Goal: Register for event/course

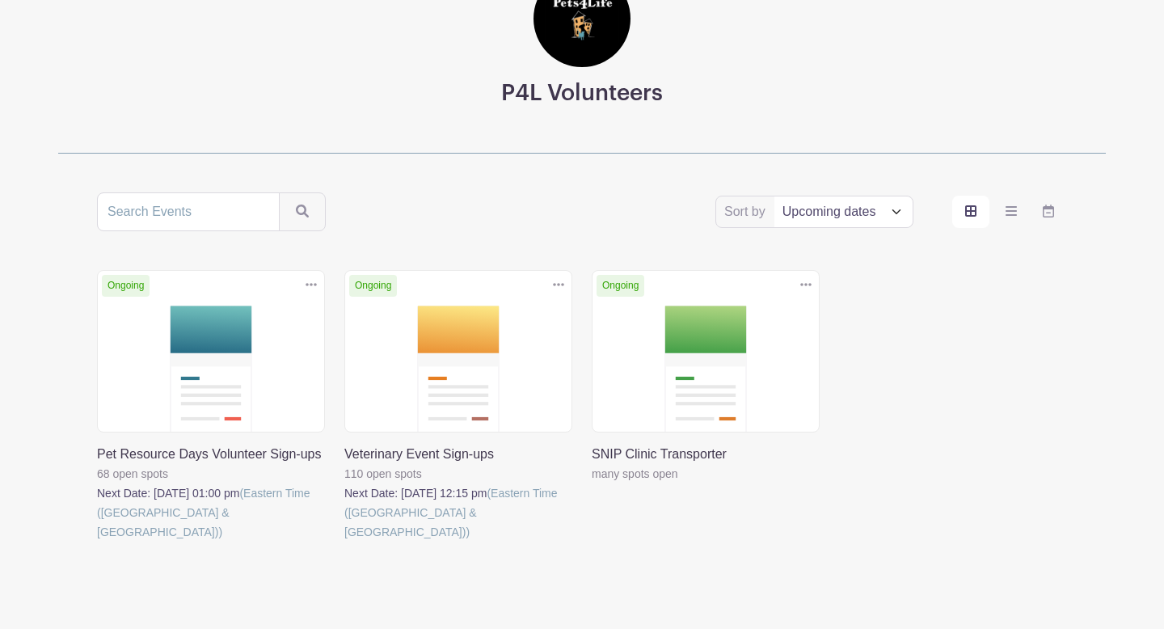
scroll to position [149, 0]
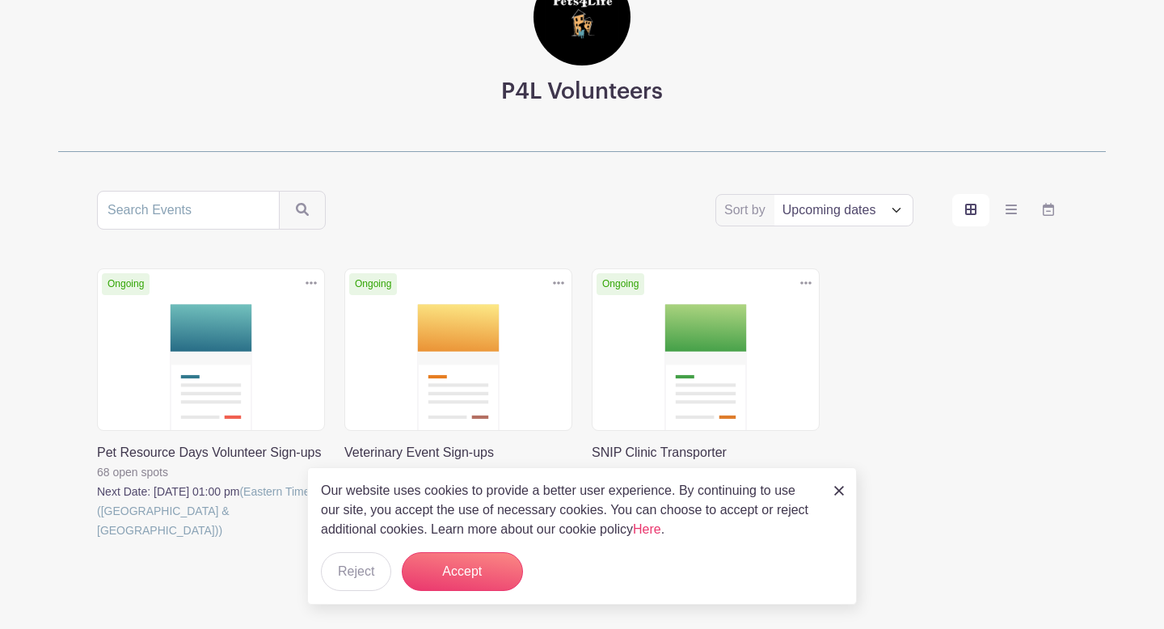
click at [840, 496] on link at bounding box center [839, 489] width 10 height 19
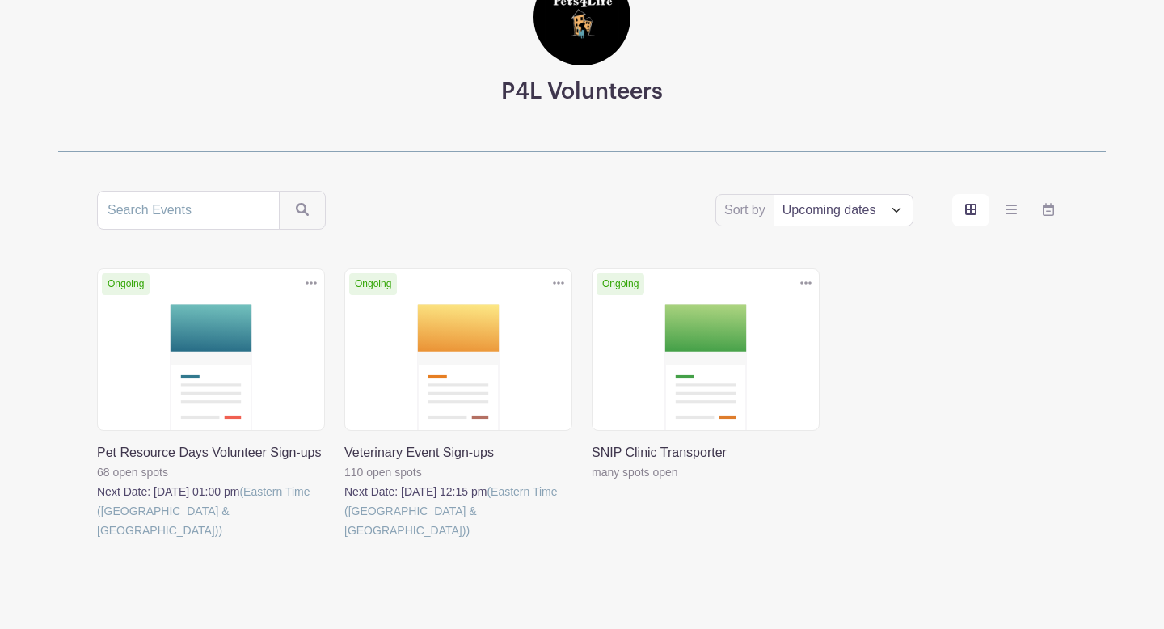
click at [318, 275] on link at bounding box center [311, 283] width 24 height 27
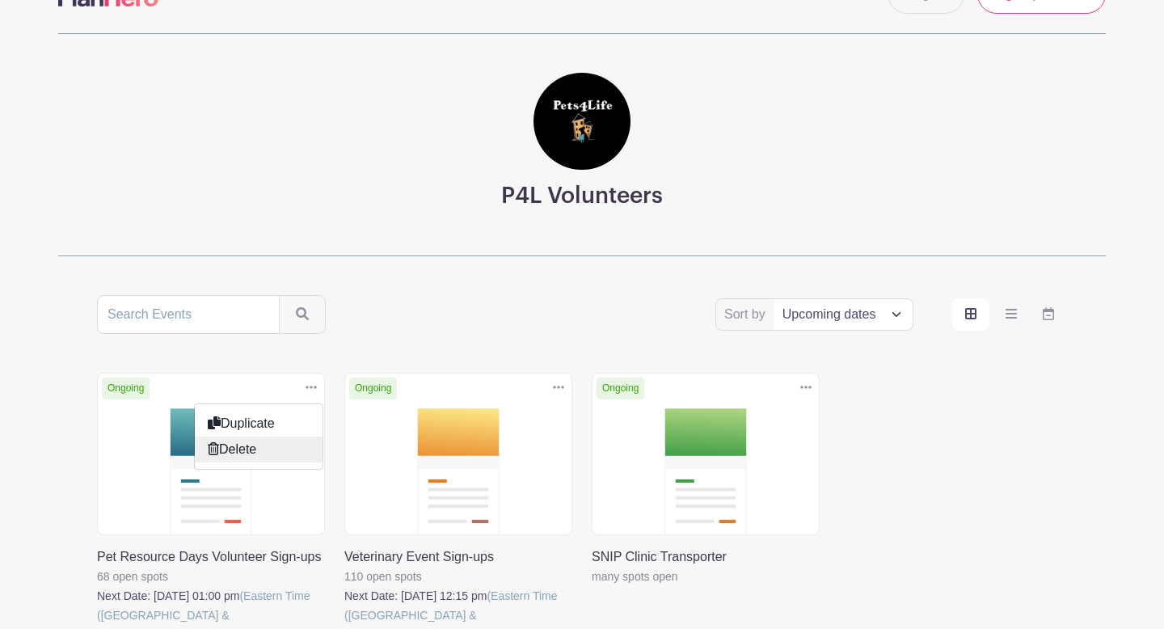
scroll to position [0, 0]
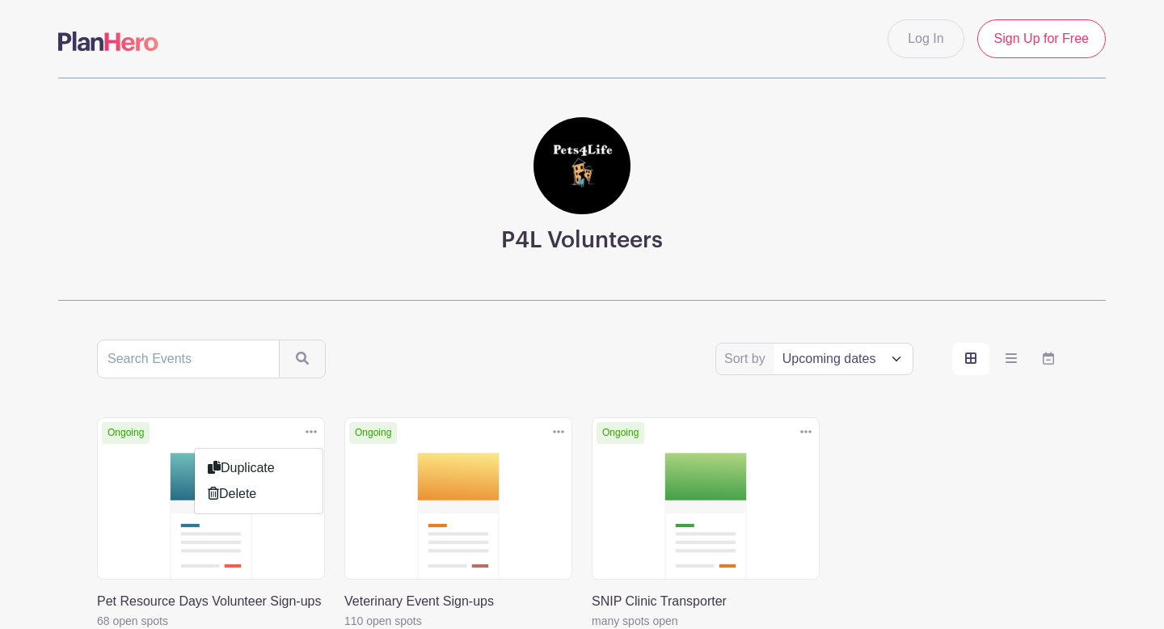
click at [392, 306] on div "P4L Volunteers Sort by Title Recently modified Newest Upcoming dates Ongoing Du…" at bounding box center [582, 406] width 1067 height 656
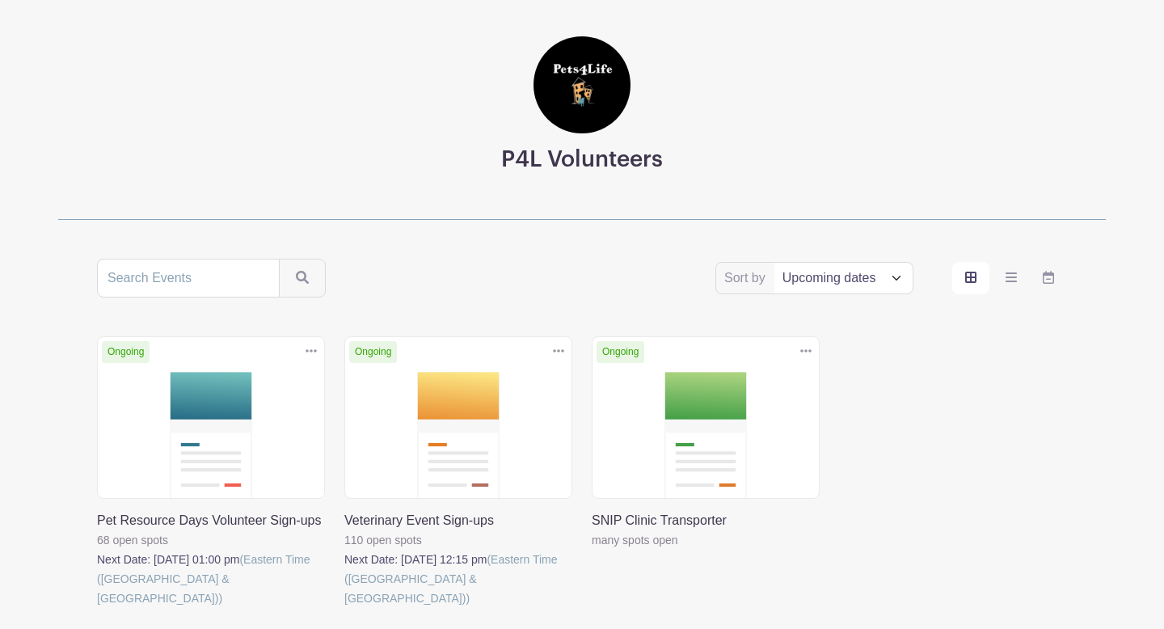
scroll to position [78, 0]
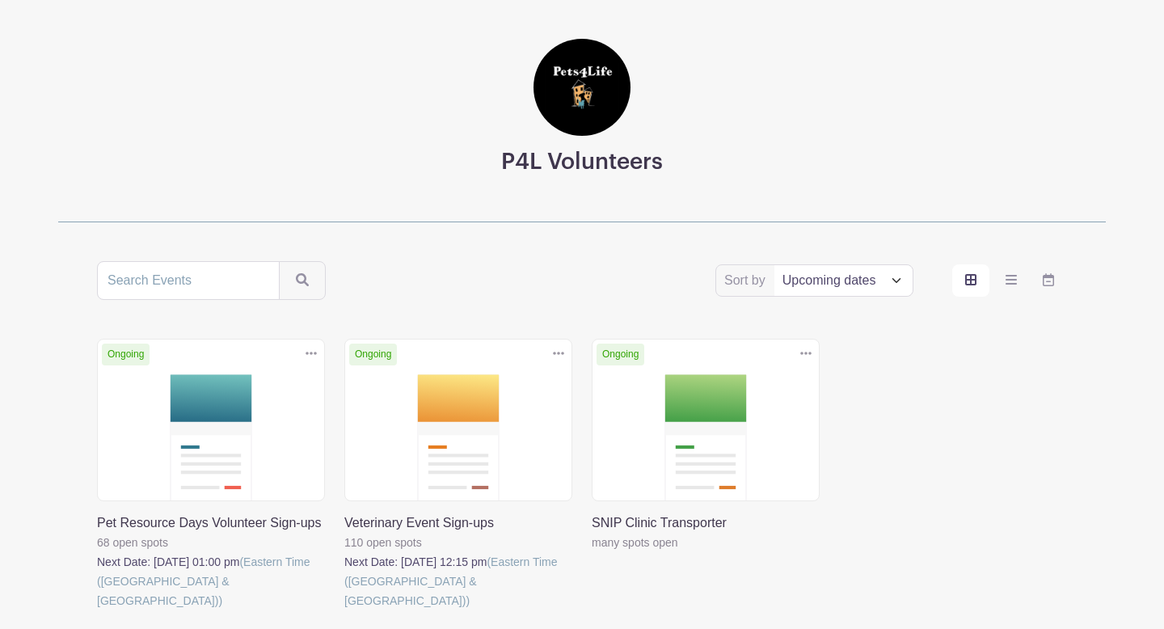
click at [344, 610] on link at bounding box center [344, 610] width 0 height 0
click at [97, 610] on link at bounding box center [97, 610] width 0 height 0
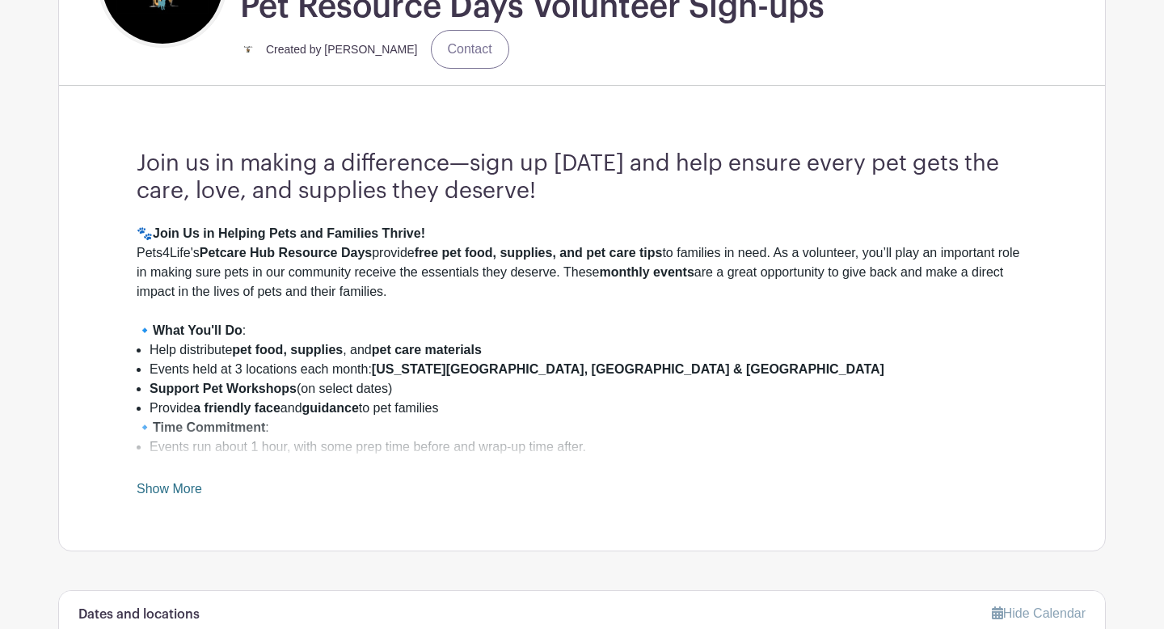
scroll to position [81, 0]
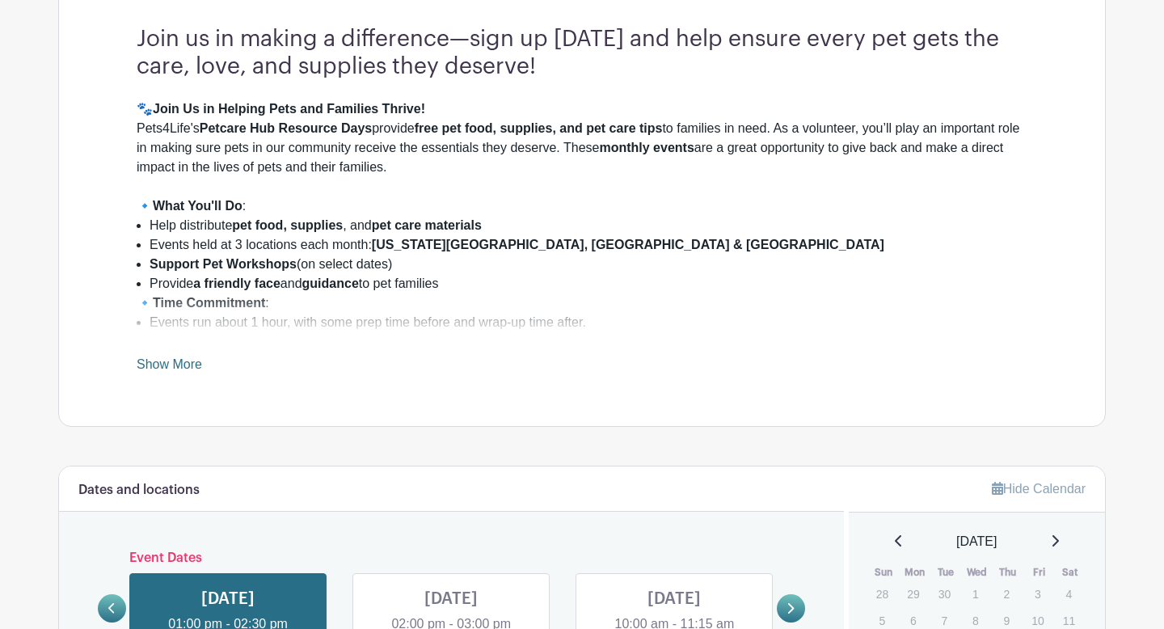
click at [157, 361] on link "Show More" at bounding box center [169, 367] width 65 height 20
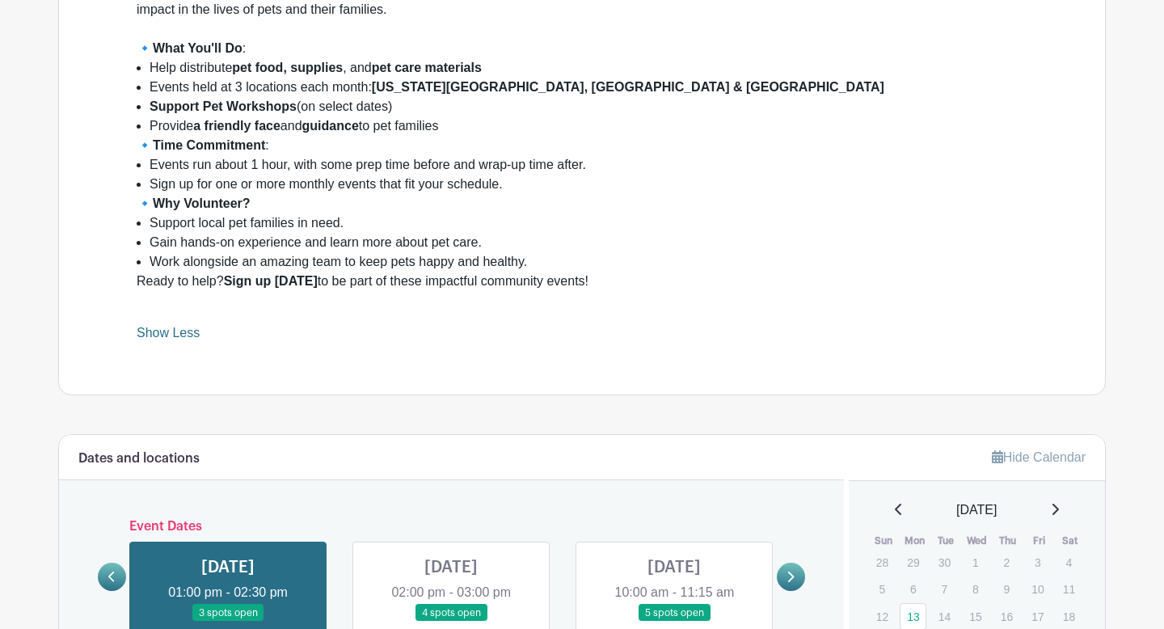
scroll to position [861, 0]
